Goal: Find specific page/section

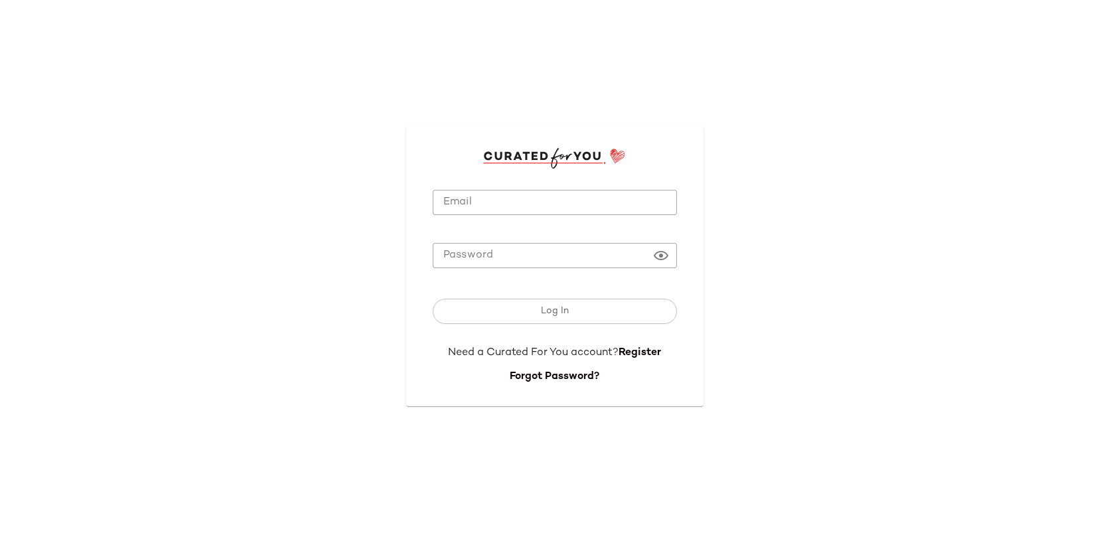
type input "**********"
click at [536, 307] on button "Log In" at bounding box center [555, 311] width 244 height 25
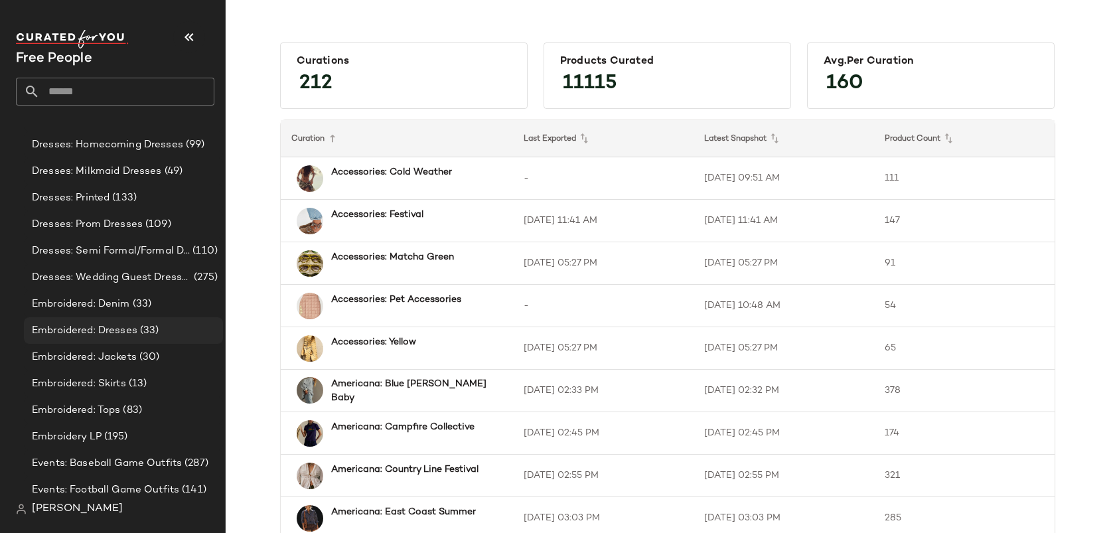
scroll to position [1507, 0]
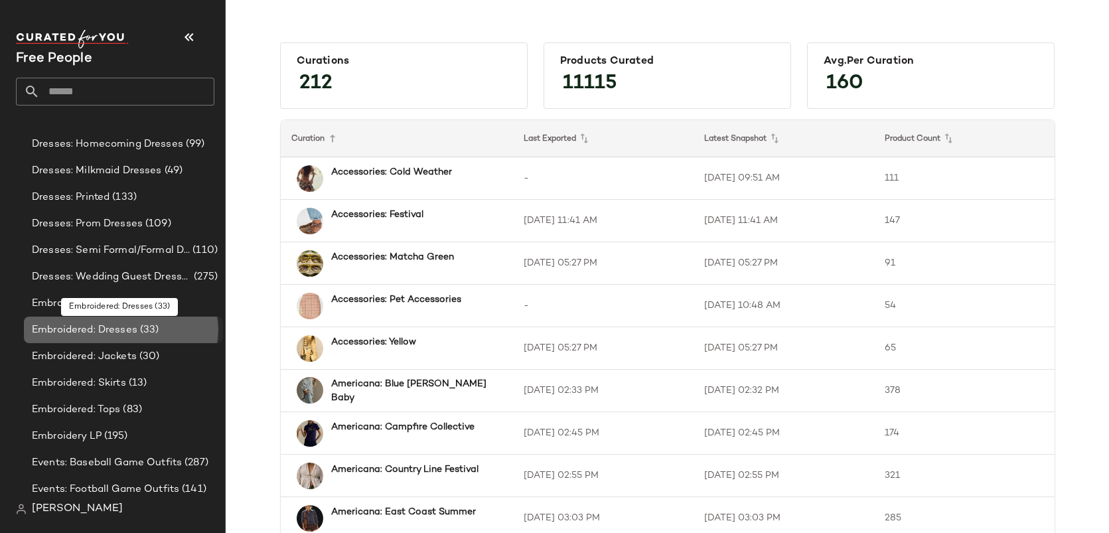
click at [125, 328] on span "Embroidered: Dresses" at bounding box center [85, 330] width 106 height 15
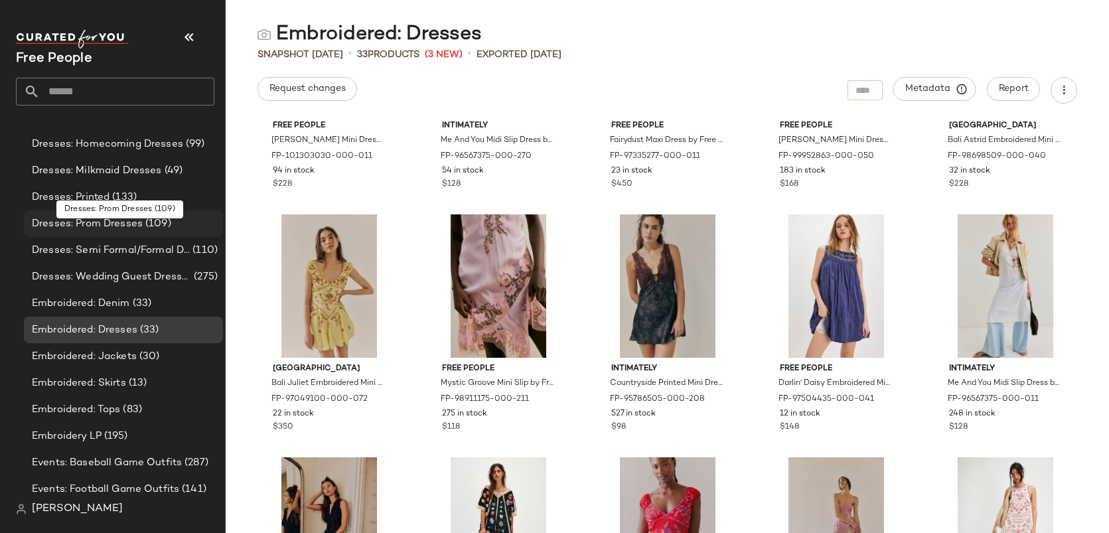
scroll to position [1488, 0]
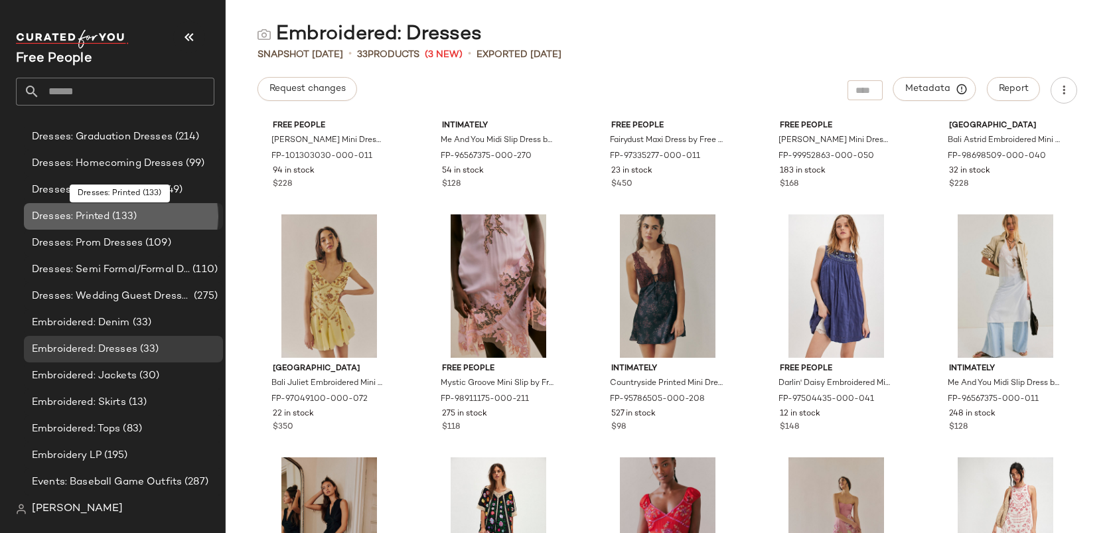
click at [100, 216] on span "Dresses: Printed" at bounding box center [71, 216] width 78 height 15
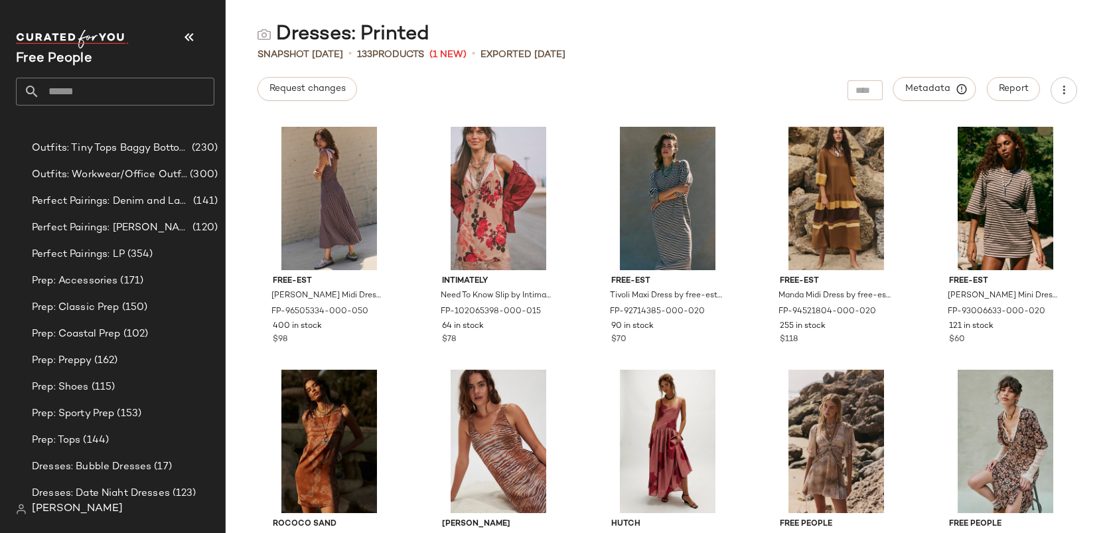
scroll to position [2352, 0]
